Goal: Find specific page/section: Find specific page/section

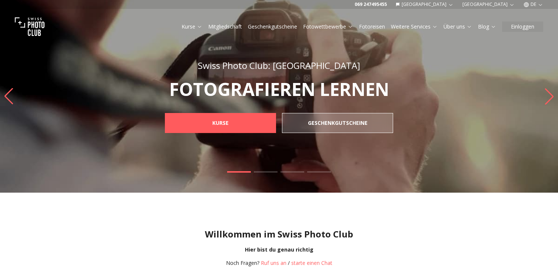
click at [534, 4] on button "DE" at bounding box center [533, 4] width 26 height 9
click at [533, 26] on link "en" at bounding box center [532, 25] width 15 height 9
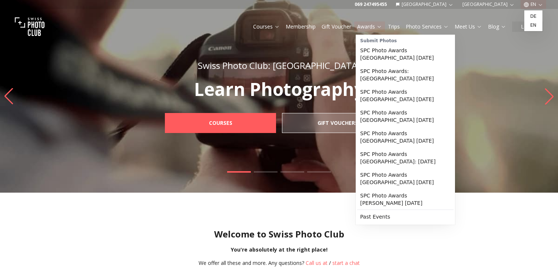
click at [363, 27] on link "Awards" at bounding box center [369, 26] width 25 height 7
